Goal: Task Accomplishment & Management: Complete application form

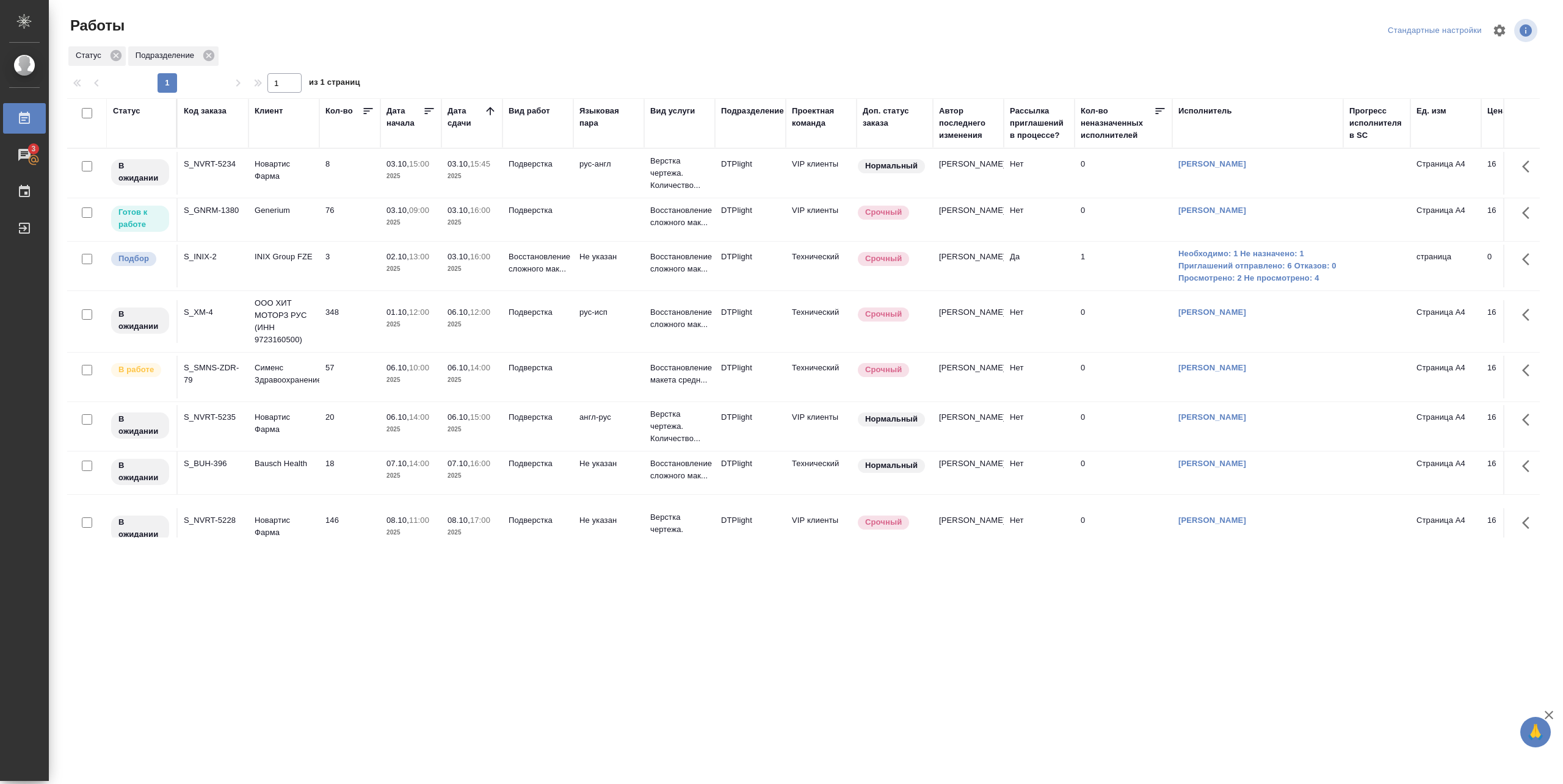
click at [383, 228] on td "03.10, 09:00 2025" at bounding box center [411, 220] width 61 height 43
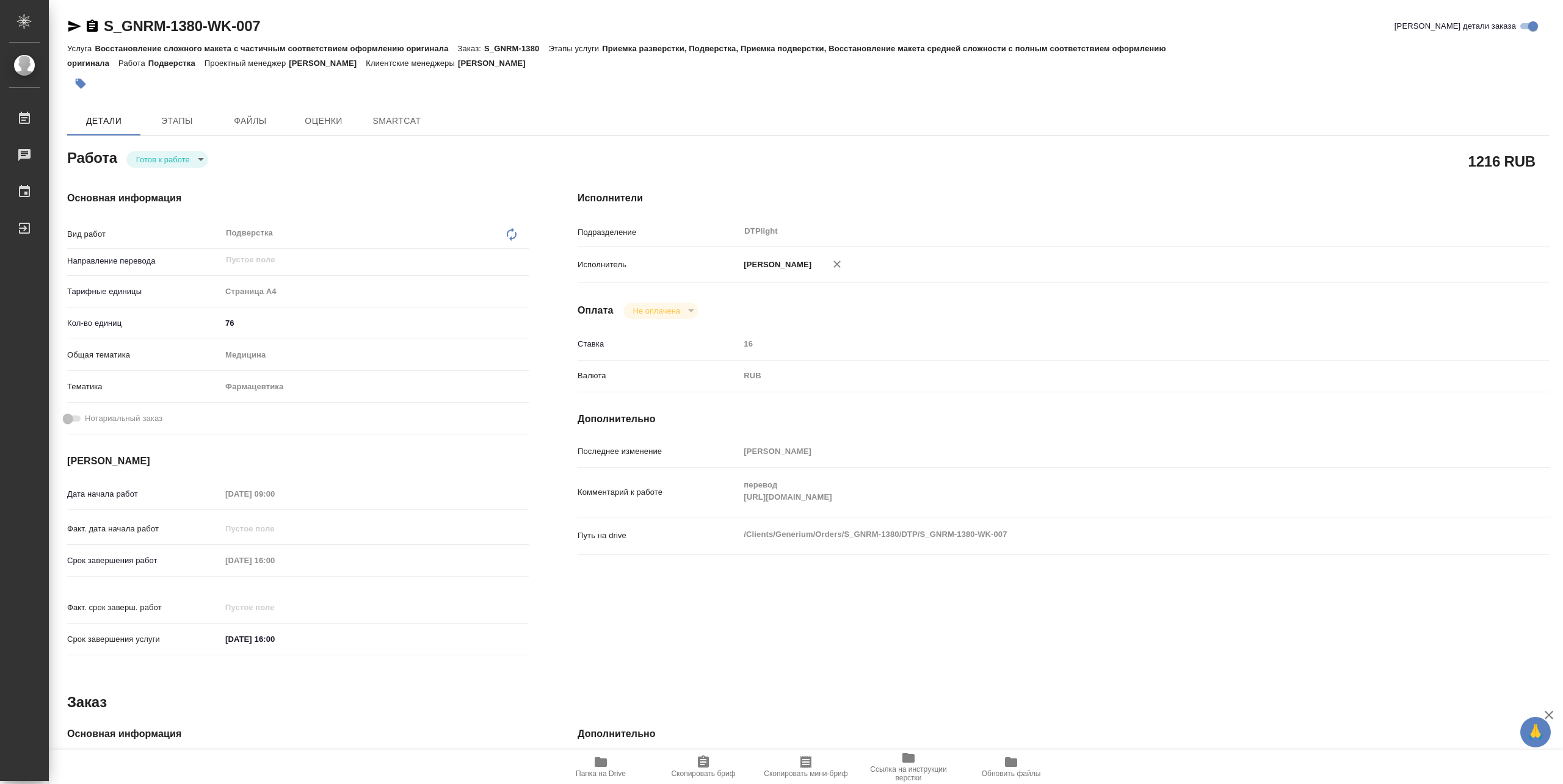
type textarea "x"
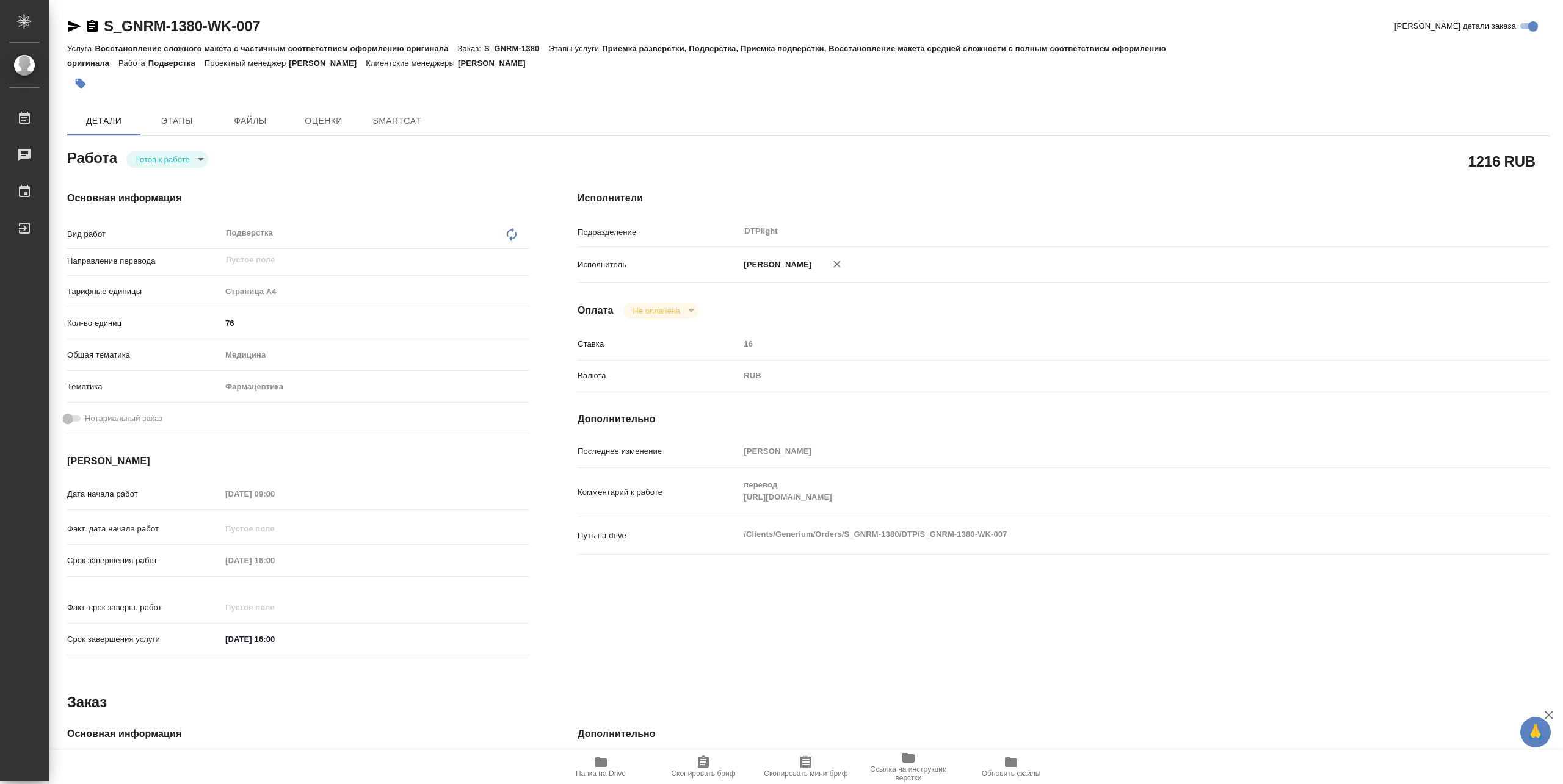
type textarea "x"
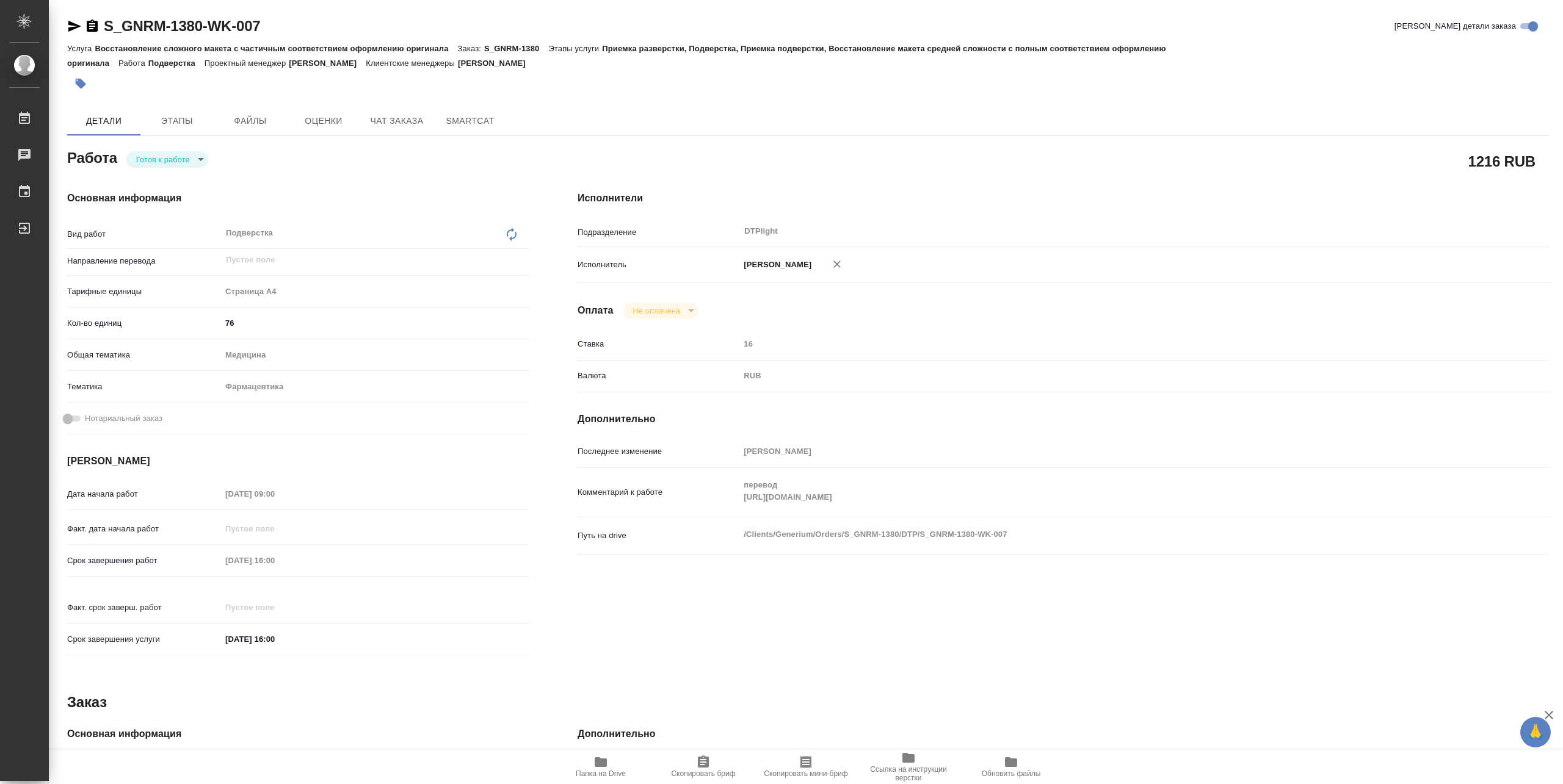
type textarea "x"
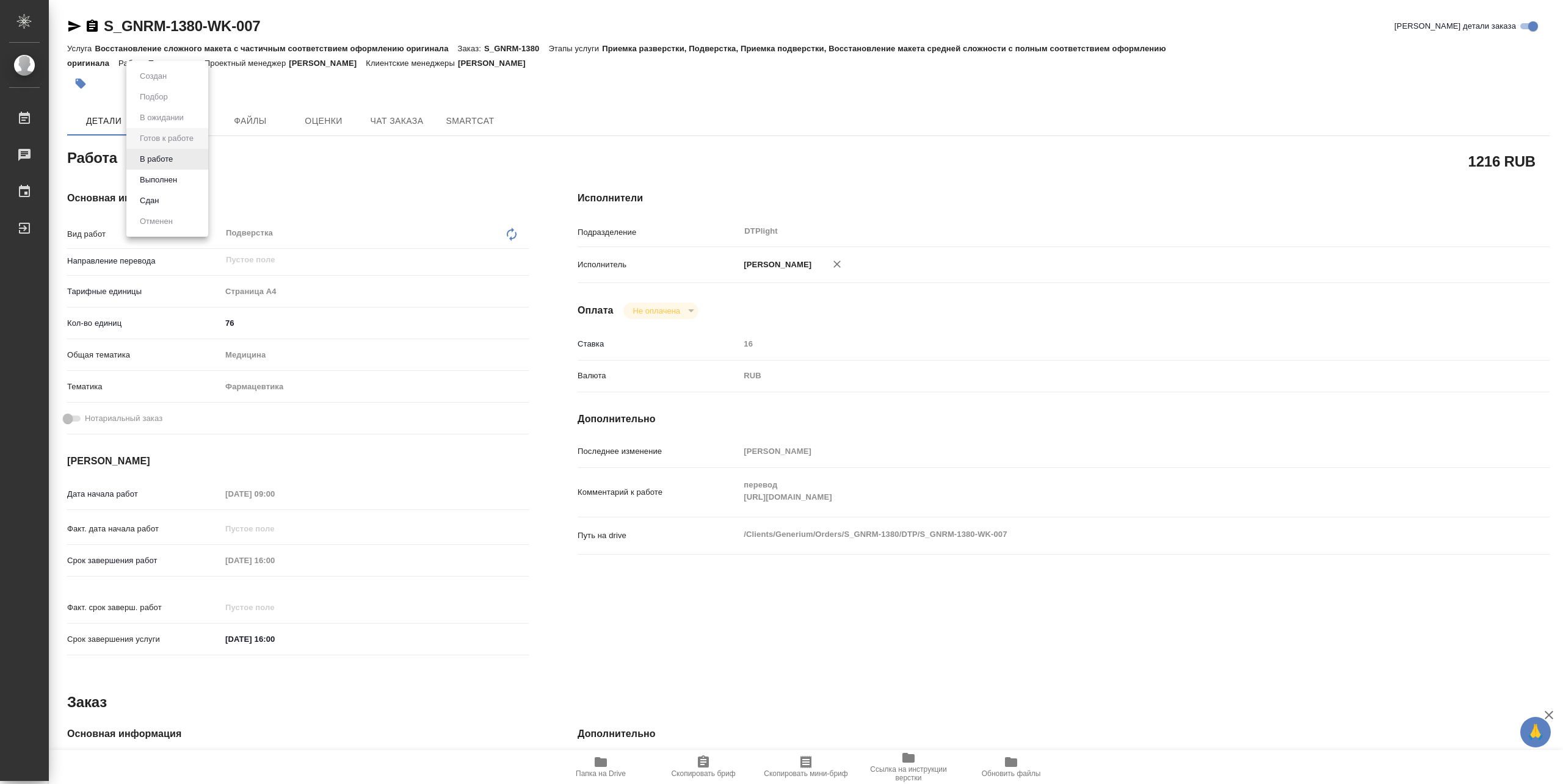
click at [183, 162] on body "🙏 .cls-1 fill:#fff; AWATERA Pankina Anna Работы Чаты График Выйти S_GNRM-1380-W…" at bounding box center [781, 392] width 1563 height 784
type textarea "x"
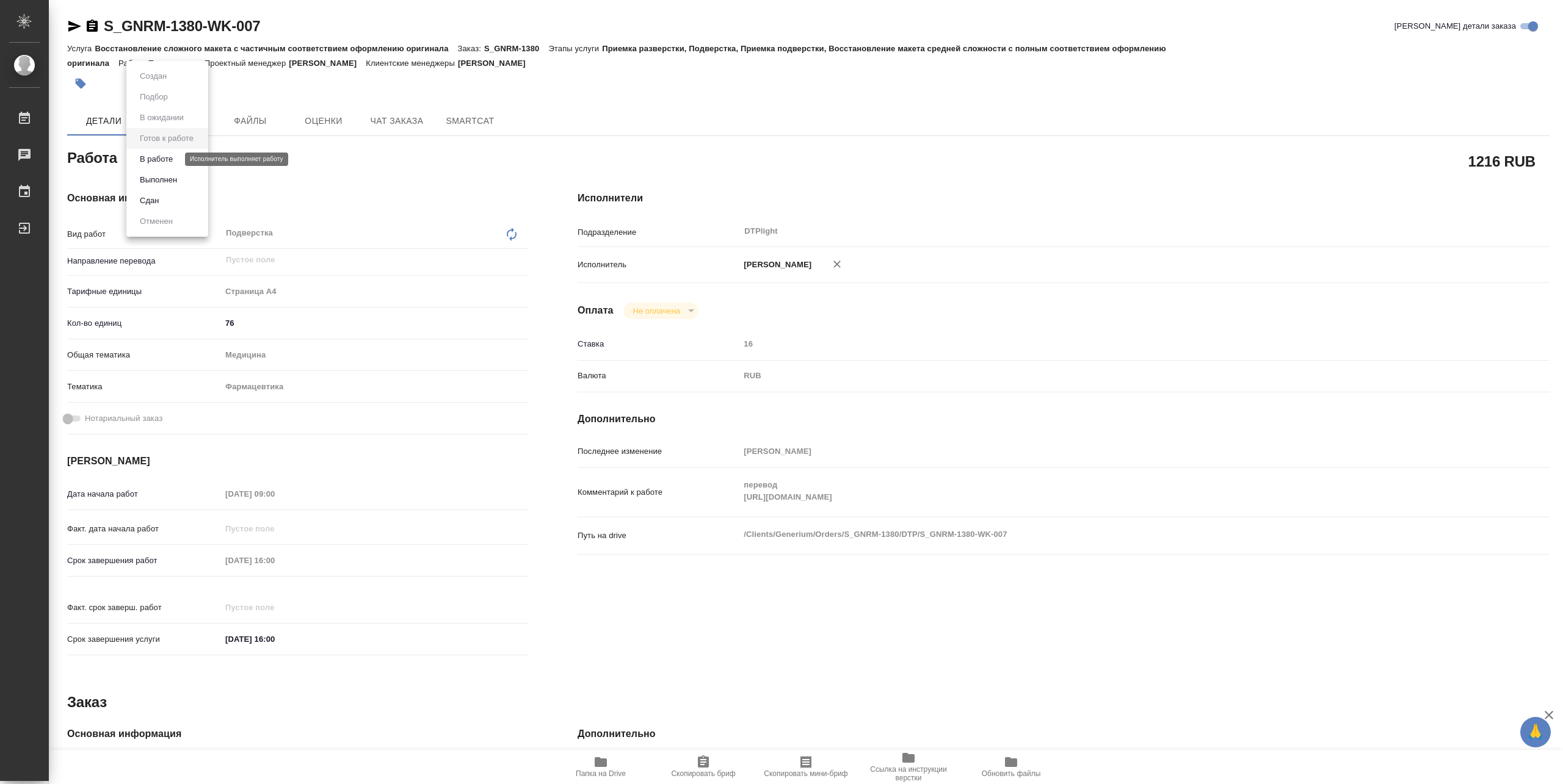
type textarea "x"
click at [154, 159] on button "В работе" at bounding box center [156, 159] width 40 height 13
type textarea "x"
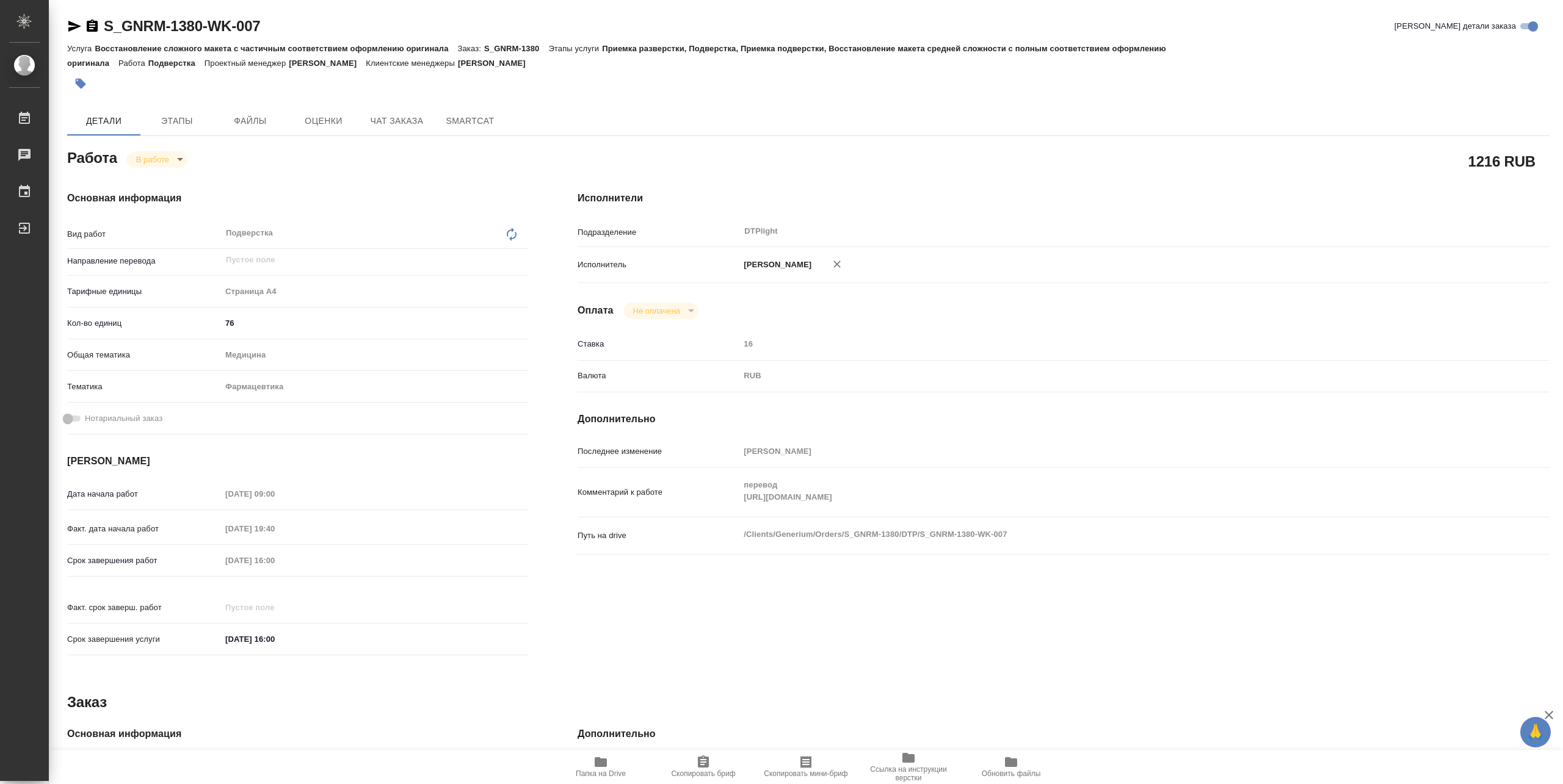
type textarea "x"
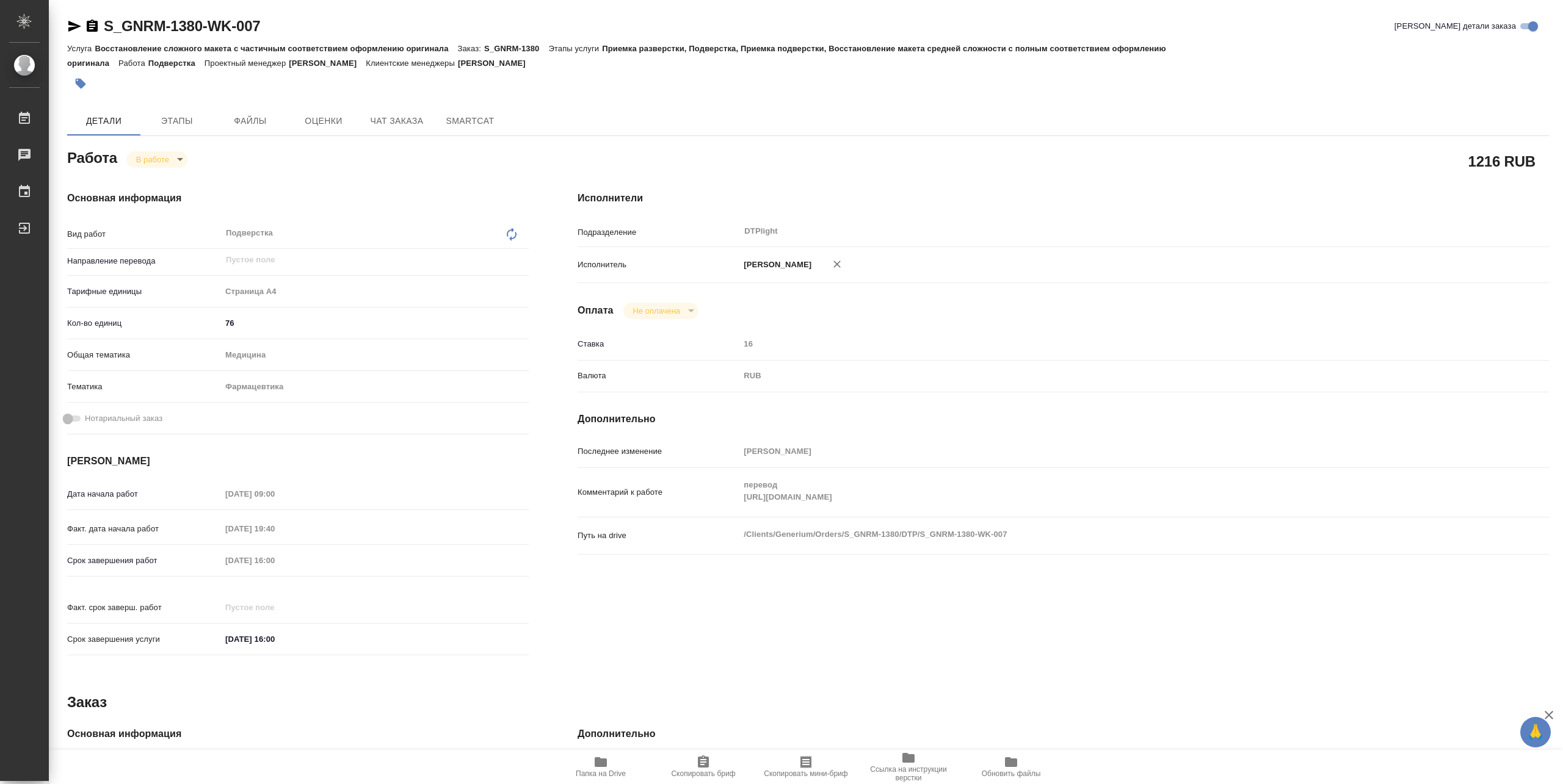
type textarea "x"
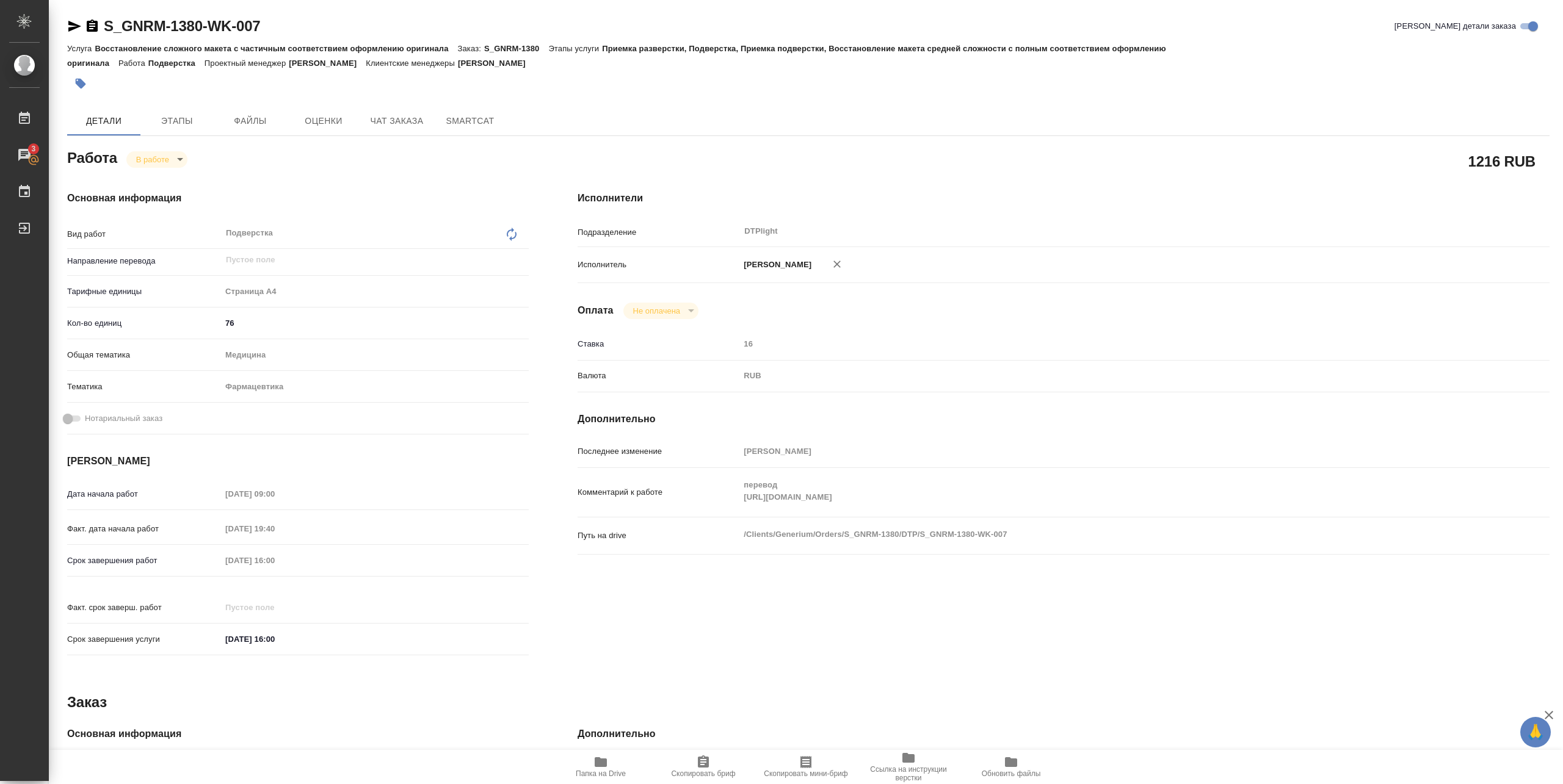
type textarea "x"
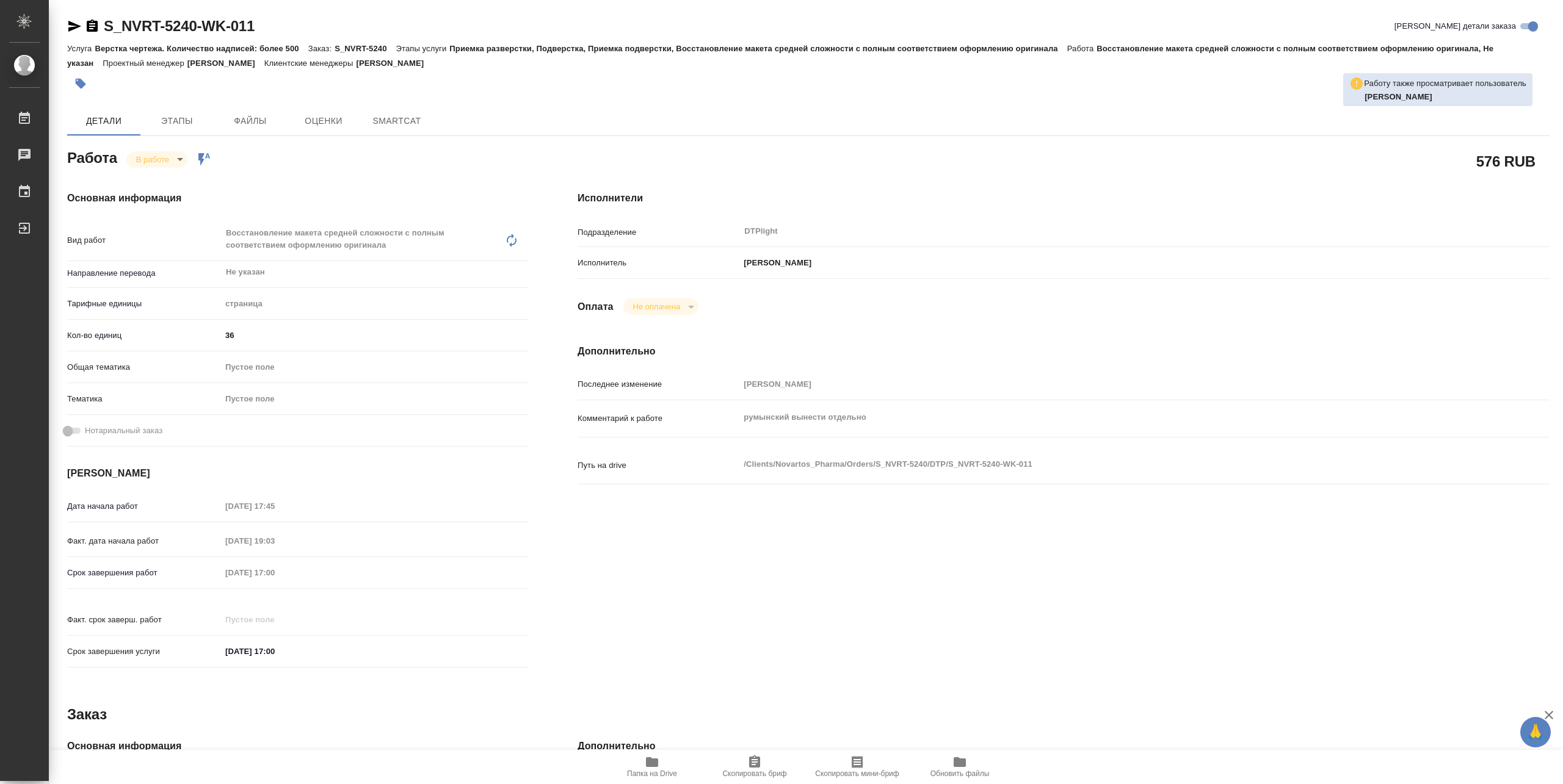
type textarea "x"
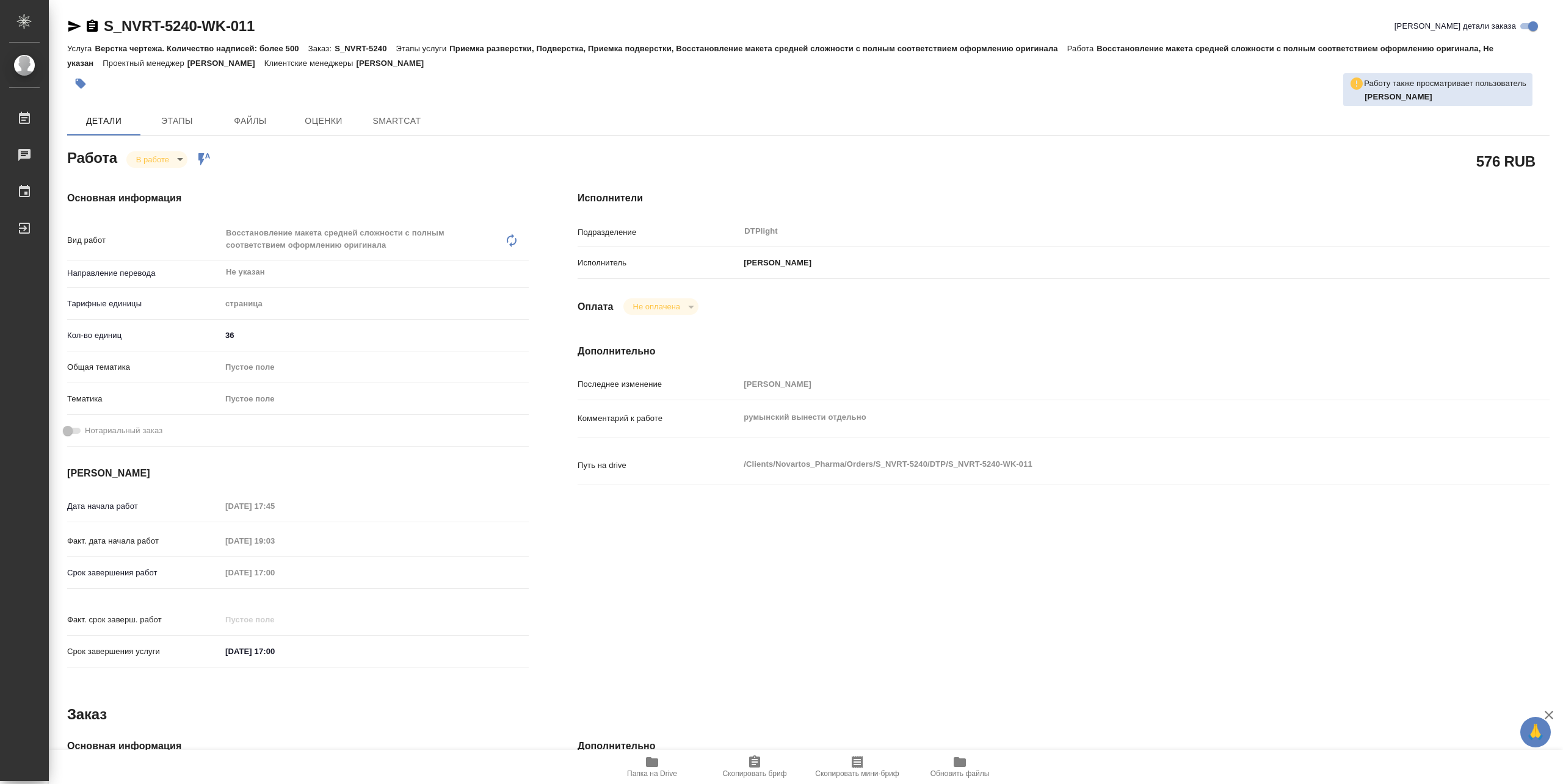
type textarea "x"
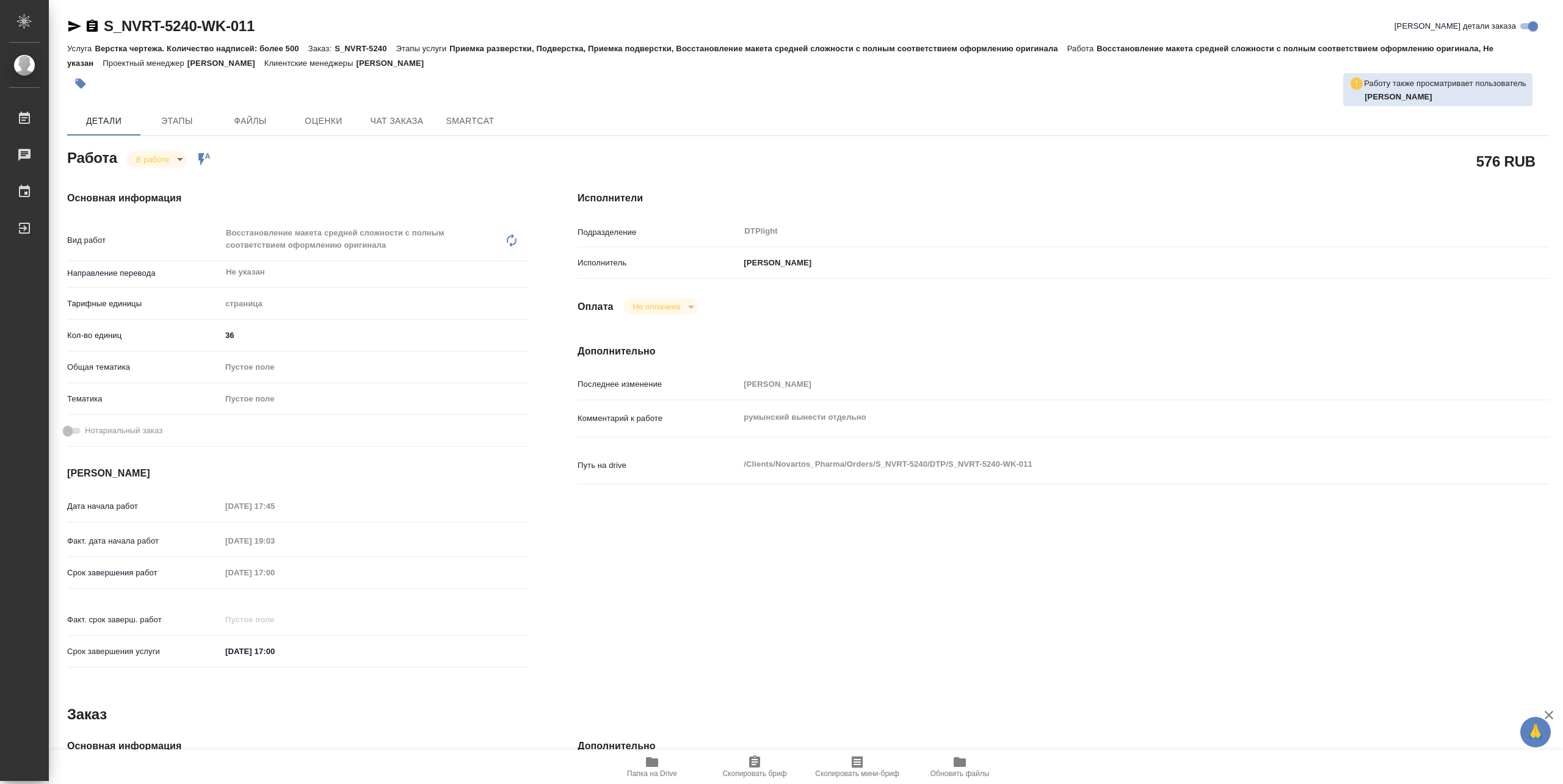
type textarea "x"
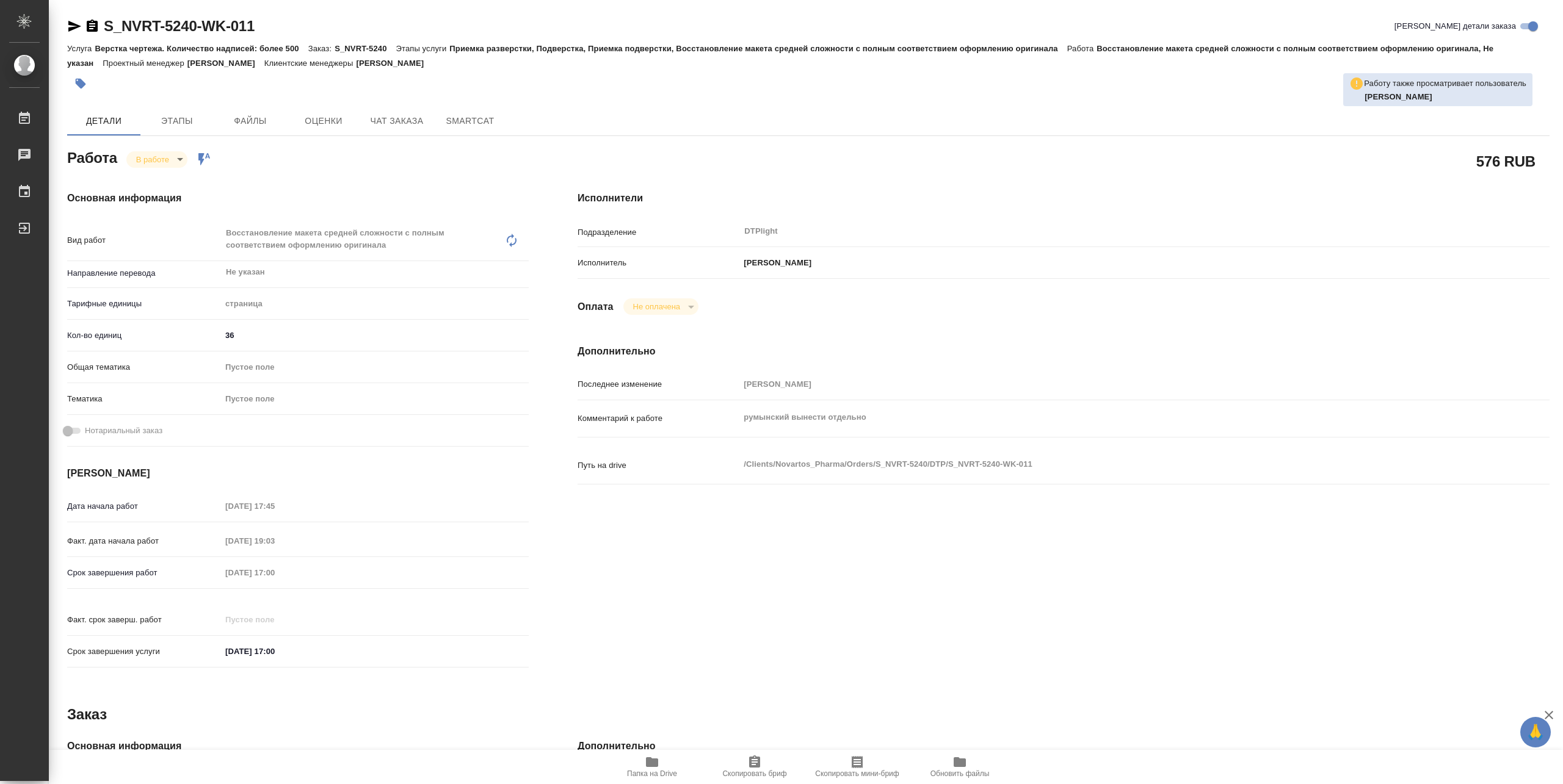
type textarea "x"
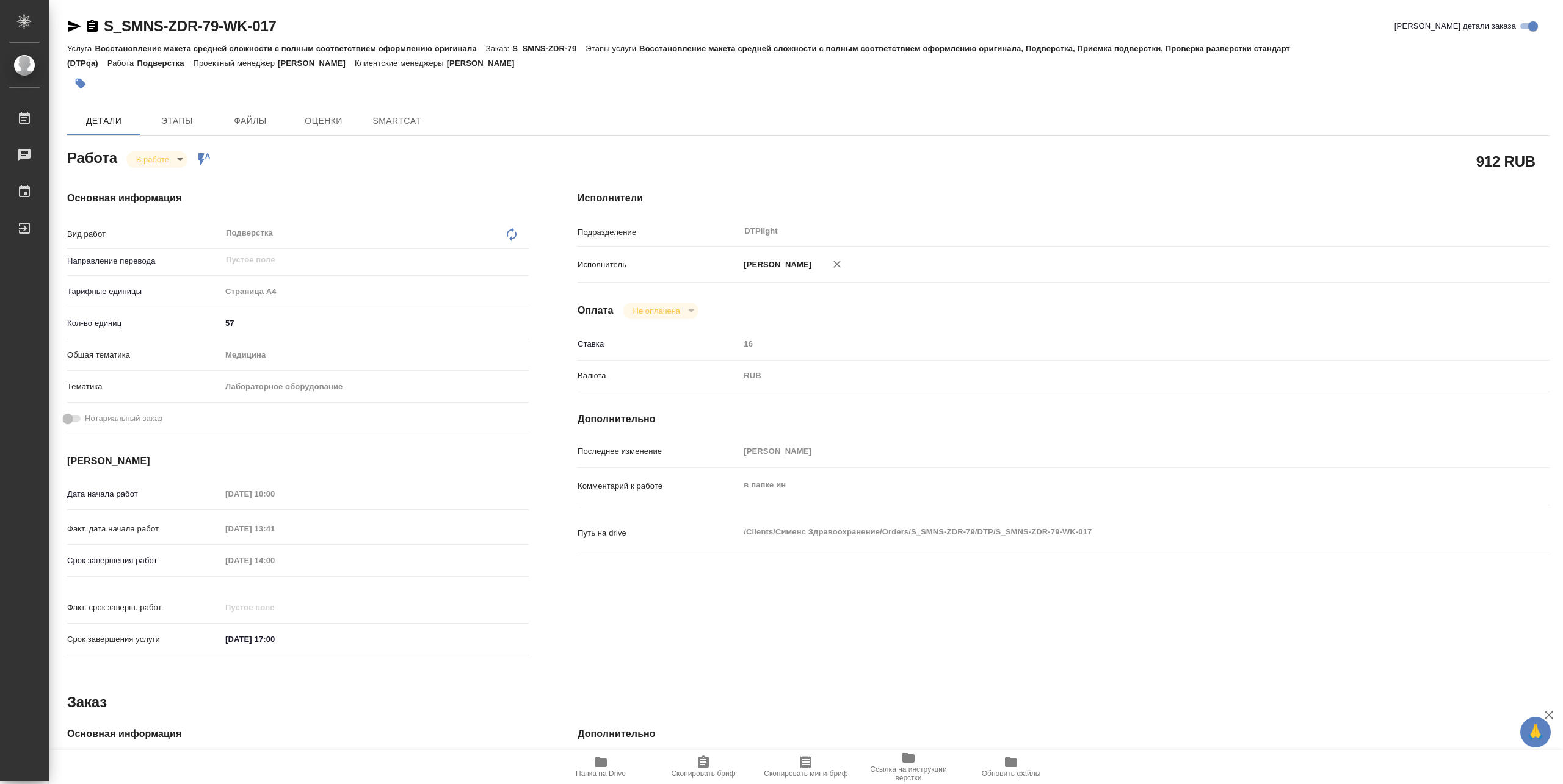
type textarea "x"
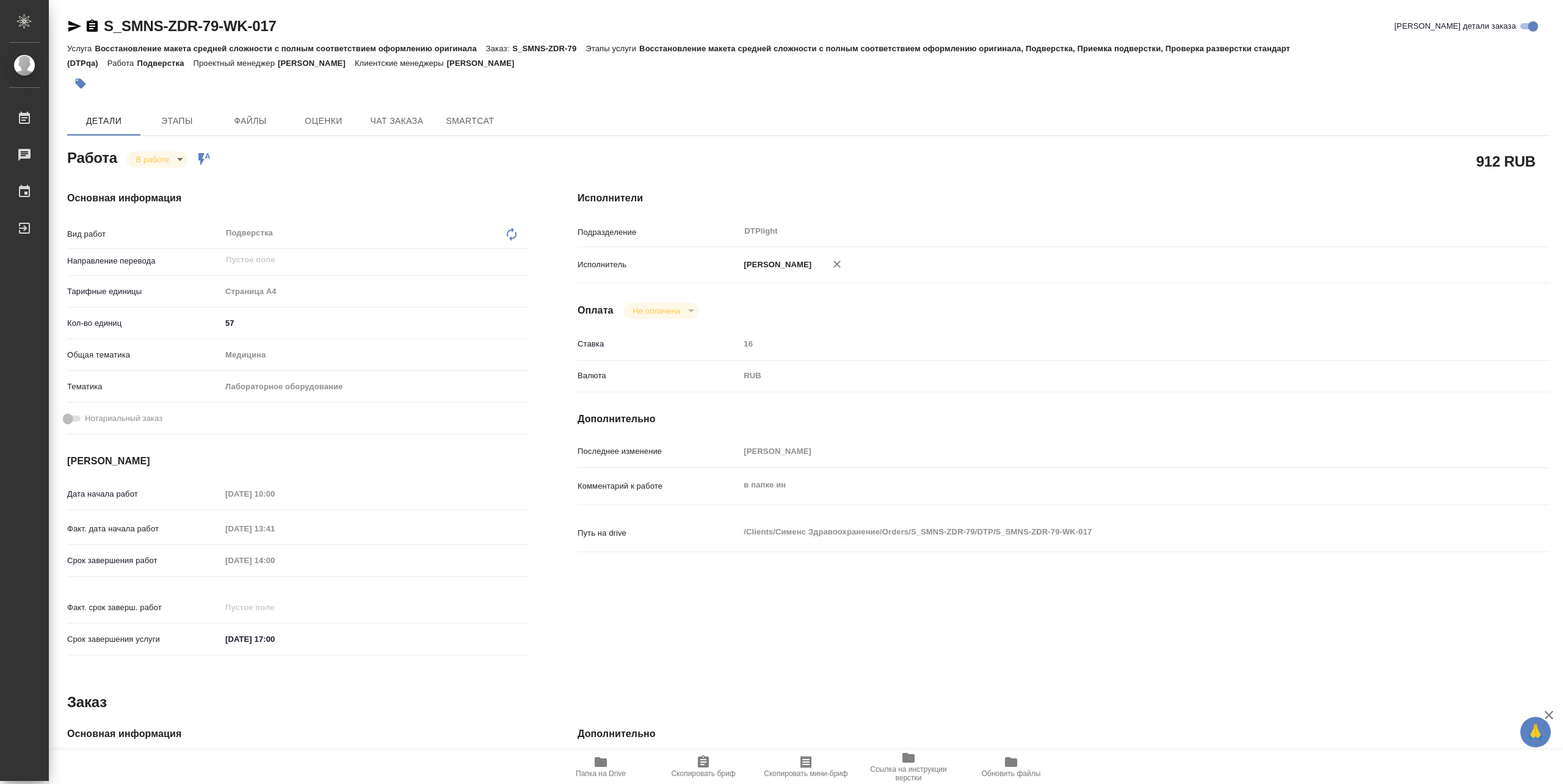
type textarea "x"
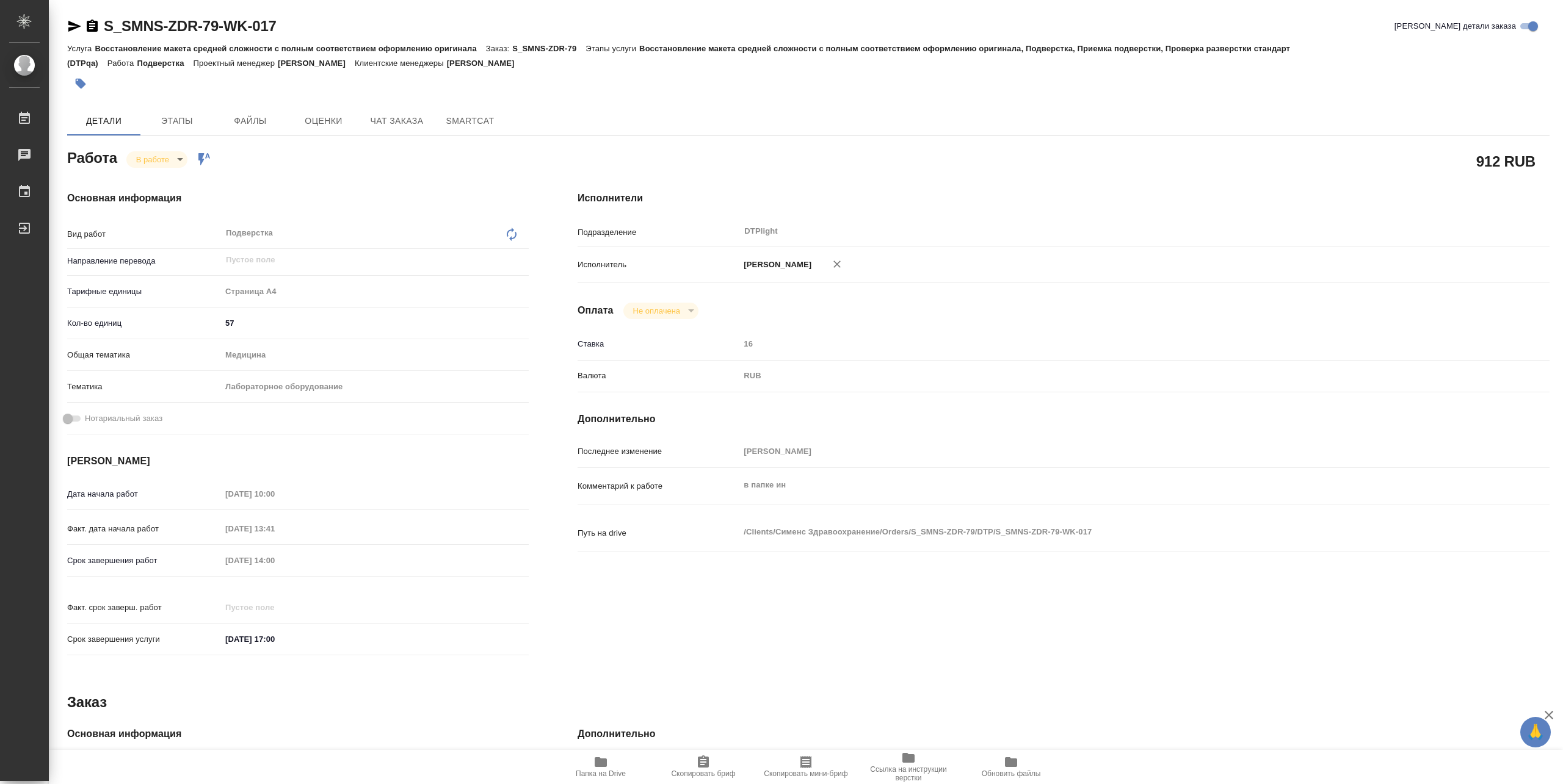
type textarea "x"
